Goal: Task Accomplishment & Management: Complete application form

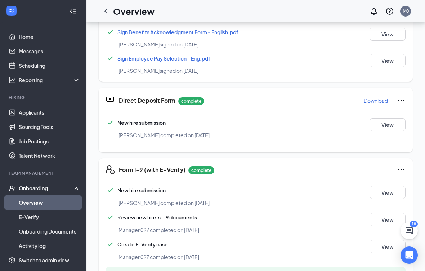
click at [33, 184] on div "Onboarding" at bounding box center [43, 188] width 86 height 14
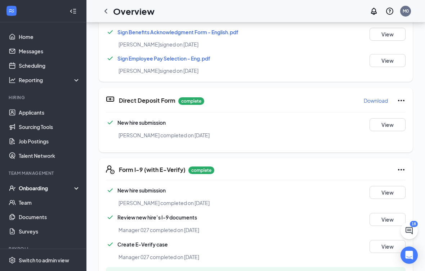
click at [32, 183] on div "Onboarding" at bounding box center [43, 188] width 86 height 14
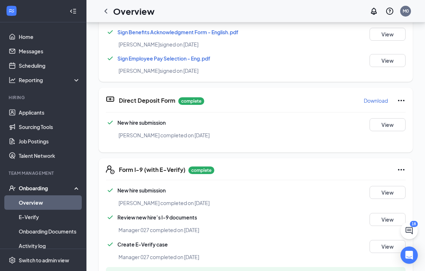
click at [30, 198] on link "Overview" at bounding box center [50, 202] width 62 height 14
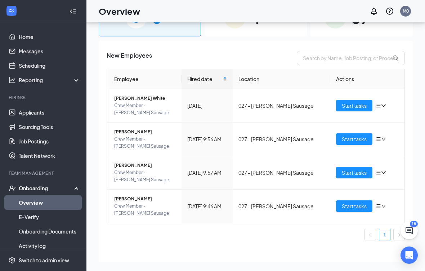
scroll to position [37, 0]
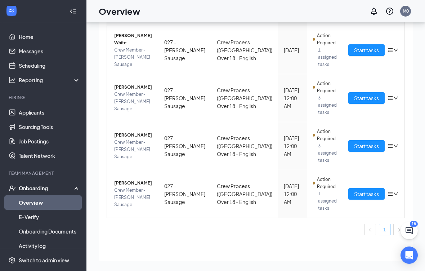
scroll to position [70, 0]
click at [352, 194] on button "Start tasks" at bounding box center [366, 194] width 36 height 12
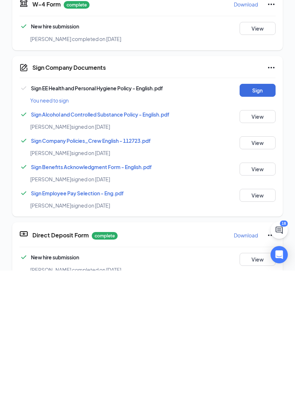
scroll to position [18, 0]
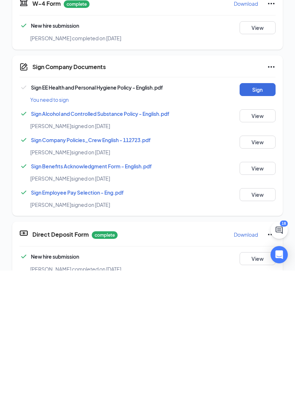
click at [264, 213] on button "Sign" at bounding box center [258, 219] width 36 height 13
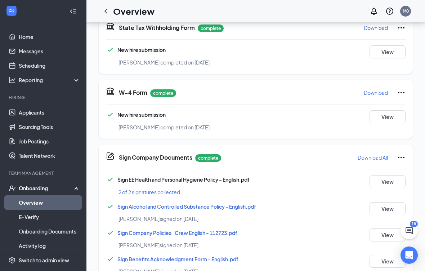
scroll to position [137, 0]
click at [58, 203] on link "Overview" at bounding box center [50, 202] width 62 height 14
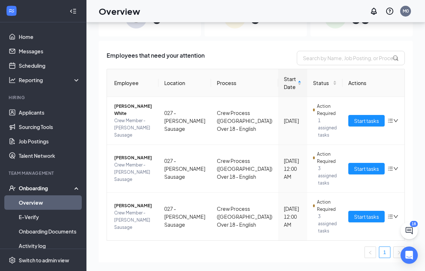
click at [356, 125] on button "Start tasks" at bounding box center [366, 121] width 36 height 12
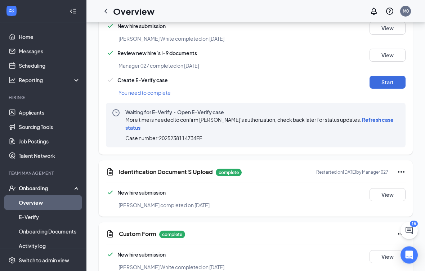
scroll to position [453, 0]
click at [64, 186] on div "Onboarding" at bounding box center [46, 187] width 55 height 7
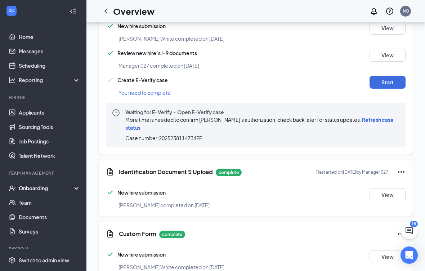
click at [50, 201] on link "Team" at bounding box center [50, 202] width 62 height 14
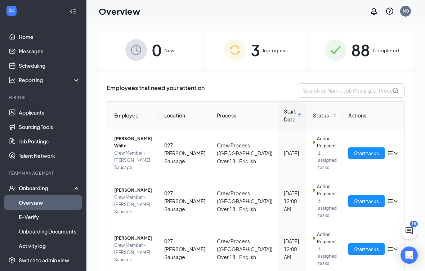
click at [361, 202] on span "Start tasks" at bounding box center [366, 201] width 25 height 8
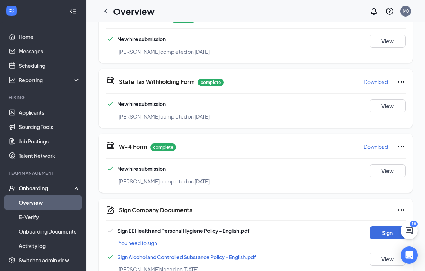
scroll to position [134, 0]
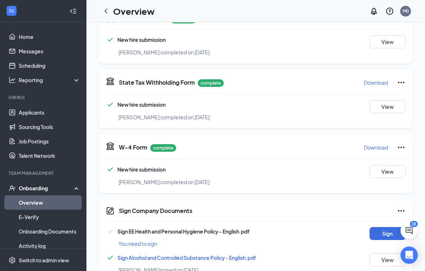
click at [390, 227] on button "Sign" at bounding box center [387, 233] width 36 height 13
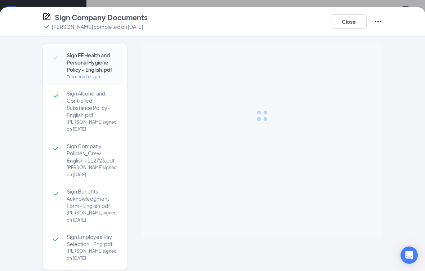
click at [389, 227] on div "Sign EE Health and Personal Hygiene Policy - English.pdf You need to sign Sign …" at bounding box center [212, 160] width 369 height 233
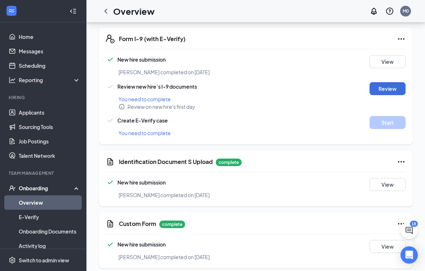
scroll to position [413, 0]
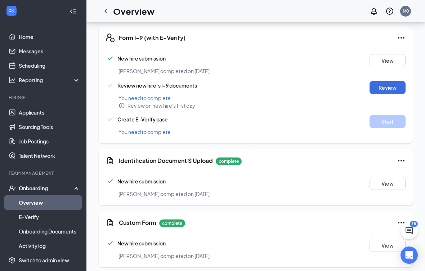
click at [388, 180] on button "View" at bounding box center [387, 183] width 36 height 13
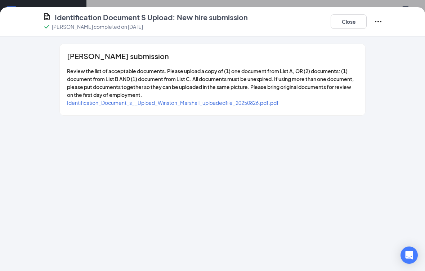
click at [268, 100] on span "Identification_Document_s__Upload_Winston_Marshall_uploadedfile_20250826.pdf.pdf" at bounding box center [173, 102] width 212 height 6
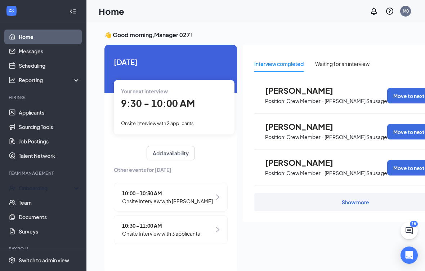
click at [50, 183] on div "Onboarding" at bounding box center [43, 188] width 86 height 14
click at [45, 202] on link "Overview" at bounding box center [50, 202] width 62 height 14
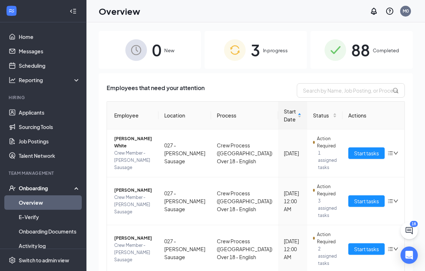
click at [354, 252] on span "Start tasks" at bounding box center [366, 249] width 25 height 8
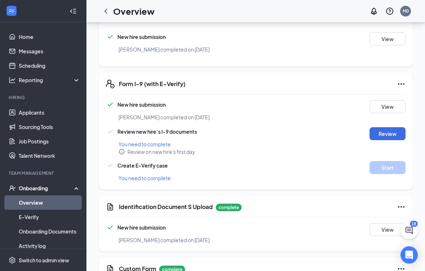
scroll to position [367, 0]
click at [389, 222] on button "View" at bounding box center [387, 228] width 36 height 13
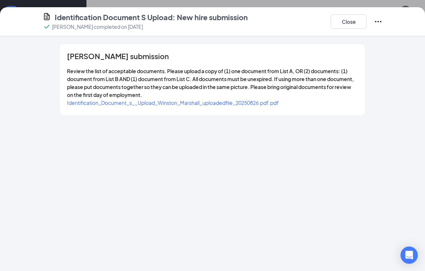
click at [261, 99] on span "Identification_Document_s__Upload_Winston_Marshall_uploadedfile_20250826.pdf.pdf" at bounding box center [173, 102] width 212 height 6
click at [353, 18] on button "Close" at bounding box center [348, 21] width 36 height 14
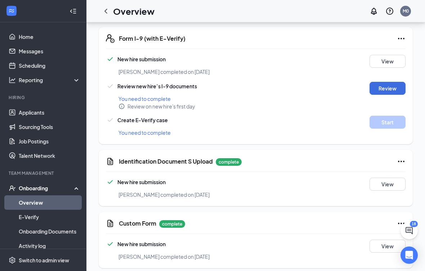
scroll to position [10, 0]
click at [402, 157] on icon "Ellipses" at bounding box center [401, 161] width 9 height 9
click at [389, 171] on span "Restart" at bounding box center [386, 168] width 17 height 7
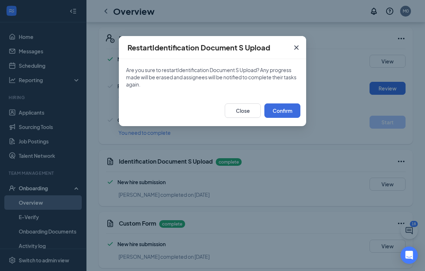
click at [276, 117] on button "Confirm" at bounding box center [282, 110] width 36 height 14
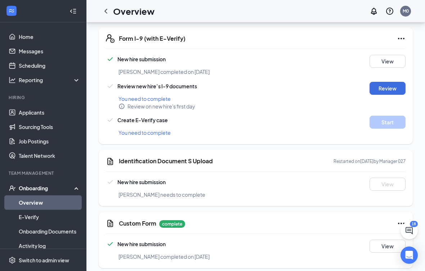
click at [53, 184] on div "Onboarding" at bounding box center [46, 187] width 55 height 7
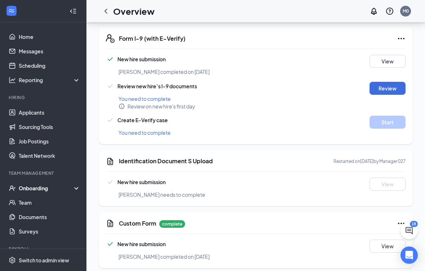
click at [51, 181] on div "Onboarding" at bounding box center [43, 188] width 86 height 14
